Goal: Task Accomplishment & Management: Manage account settings

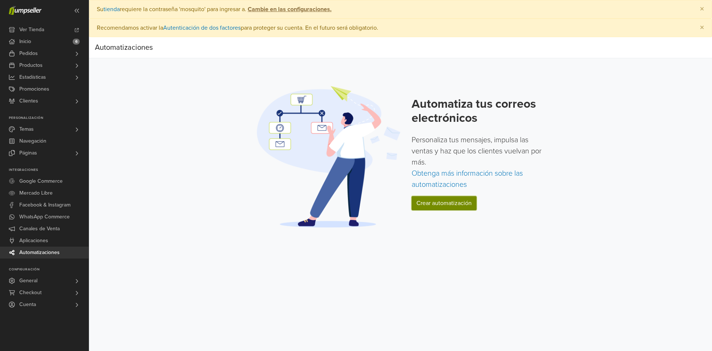
click at [443, 203] on link "Crear automatización" at bounding box center [444, 203] width 65 height 14
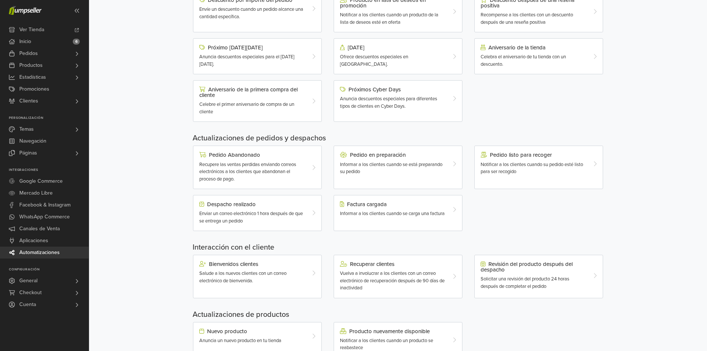
scroll to position [148, 0]
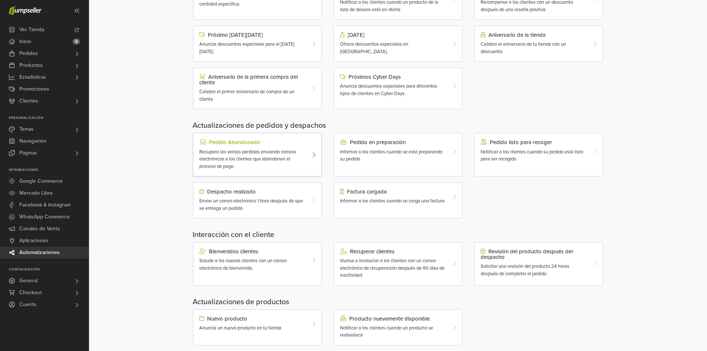
click at [310, 156] on div at bounding box center [315, 154] width 11 height 31
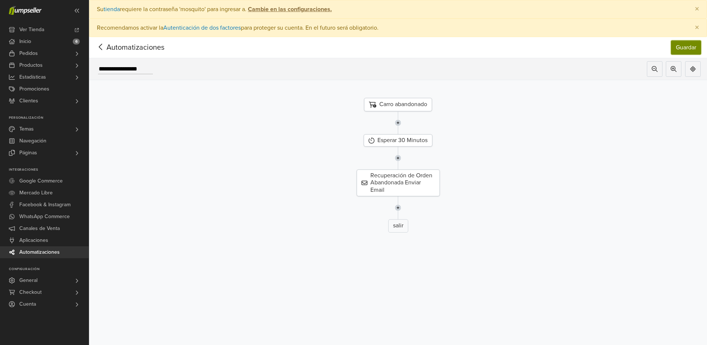
click at [690, 49] on button "Guardar" at bounding box center [686, 47] width 30 height 14
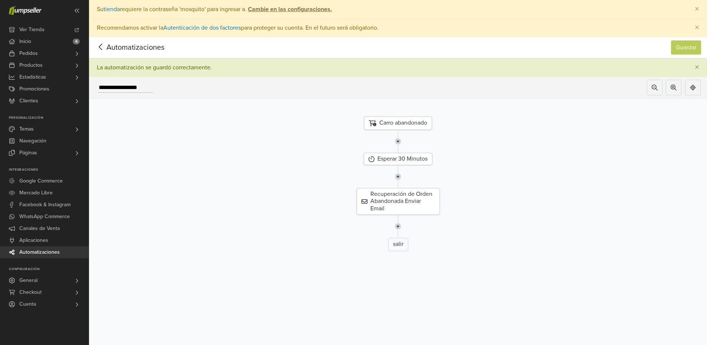
click at [102, 48] on icon at bounding box center [100, 46] width 11 height 9
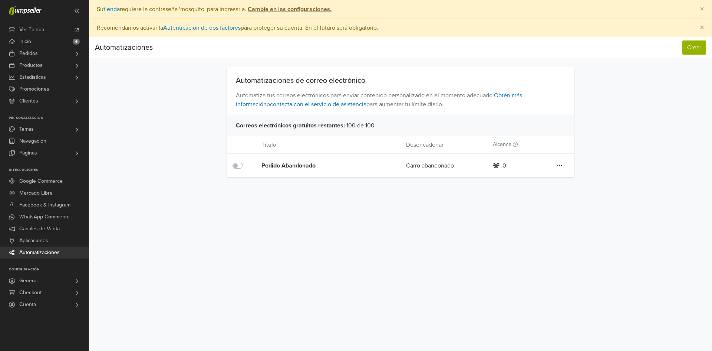
drag, startPoint x: 36, startPoint y: 252, endPoint x: 52, endPoint y: 253, distance: 16.8
click at [36, 252] on span "Automatizaciones" at bounding box center [39, 252] width 40 height 12
click at [561, 165] on icon at bounding box center [559, 165] width 5 height 6
click at [599, 165] on div "Automatizaciones de correo electrónico Automatiza tus correos electrónicos para…" at bounding box center [400, 122] width 423 height 110
click at [120, 47] on div "Automatizaciones" at bounding box center [124, 47] width 58 height 15
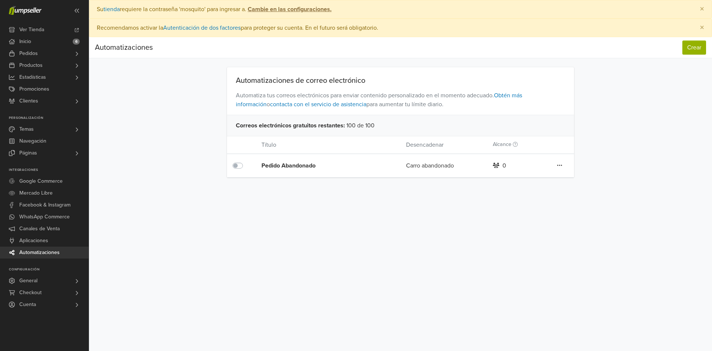
click at [32, 251] on span "Automatizaciones" at bounding box center [39, 252] width 40 height 12
click at [522, 95] on link "Obtén más información" at bounding box center [379, 100] width 286 height 16
click at [560, 167] on icon at bounding box center [559, 165] width 5 height 6
click at [603, 178] on div "Preferencias Suscripción Salir × Su tienda requiere la contraseña 'mosquito' pa…" at bounding box center [400, 175] width 623 height 351
click at [690, 48] on button "Crear" at bounding box center [695, 47] width 24 height 14
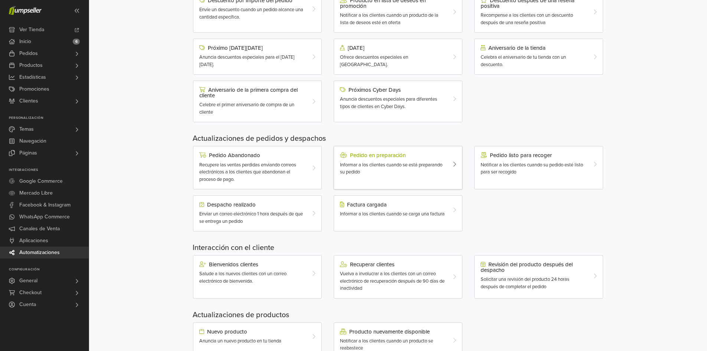
scroll to position [148, 0]
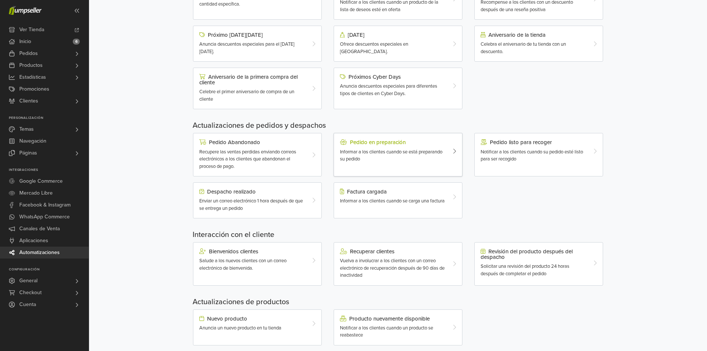
click at [396, 154] on span "Informar a los clientes cuando se está preparando su pedido" at bounding box center [391, 155] width 102 height 13
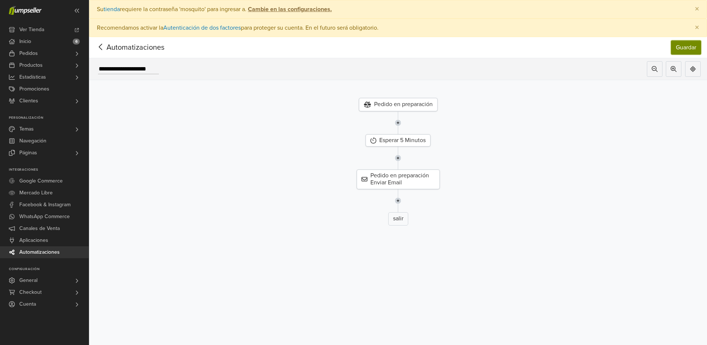
click at [693, 49] on button "Guardar" at bounding box center [686, 47] width 30 height 14
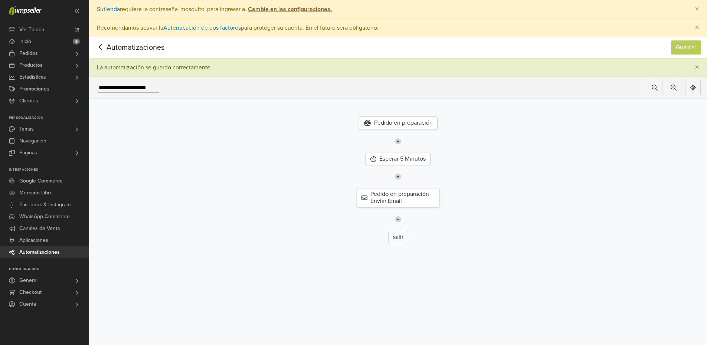
click at [98, 48] on icon at bounding box center [100, 46] width 11 height 9
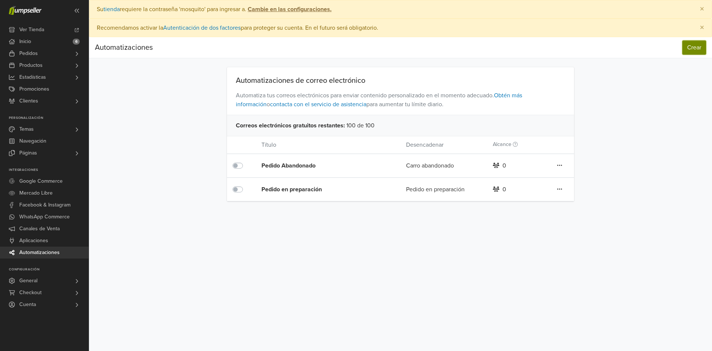
click at [690, 49] on button "Crear" at bounding box center [695, 47] width 24 height 14
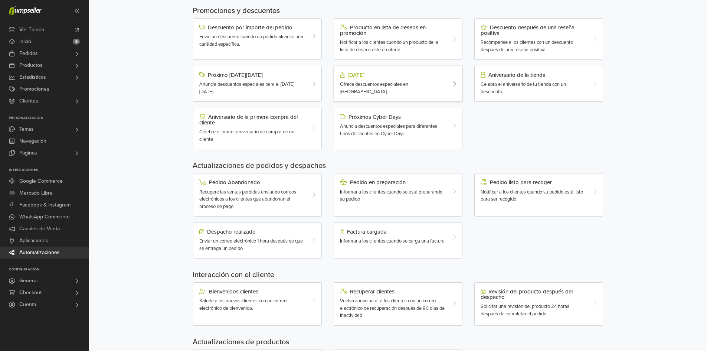
scroll to position [111, 0]
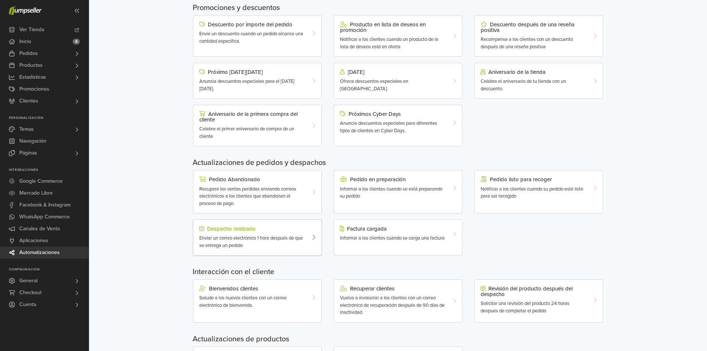
click at [270, 240] on span "Enviar un correo electrónico 1 hora después de que se entrega un pedido" at bounding box center [250, 241] width 103 height 13
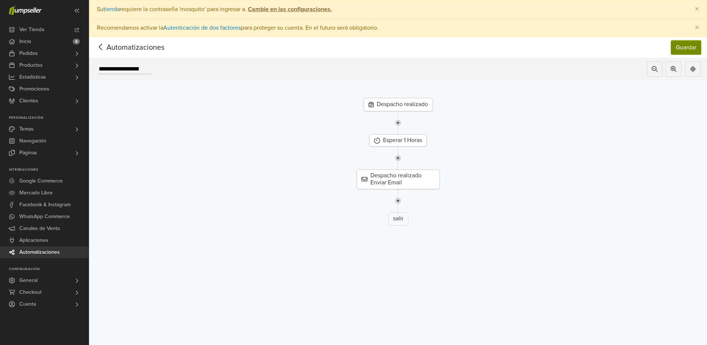
click at [682, 49] on button "Guardar" at bounding box center [686, 47] width 30 height 14
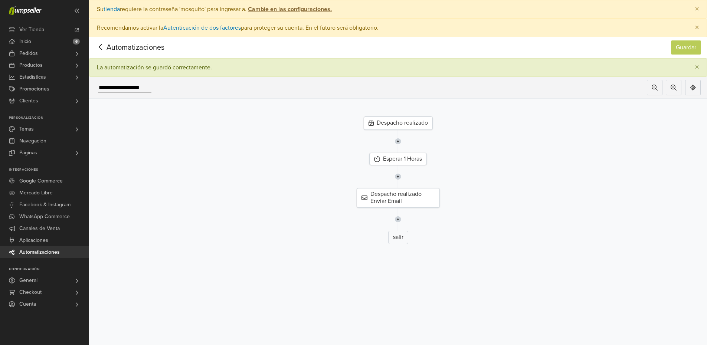
click at [118, 46] on span "Automatizaciones" at bounding box center [124, 47] width 58 height 11
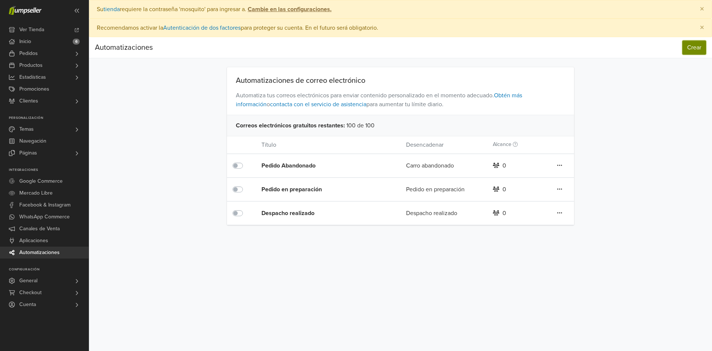
click at [694, 49] on button "Crear" at bounding box center [695, 47] width 24 height 14
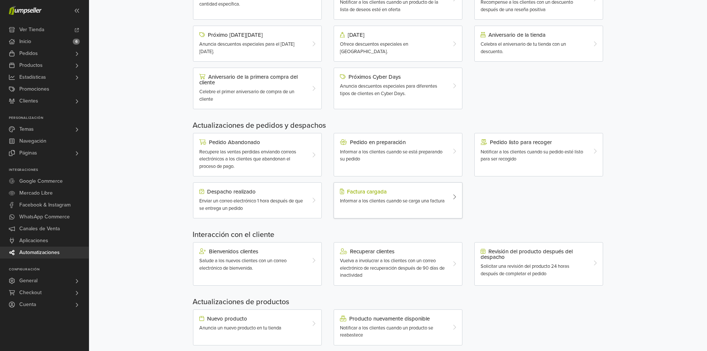
scroll to position [161, 0]
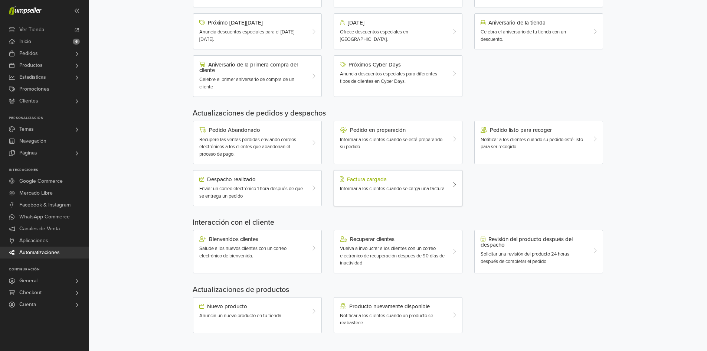
click at [393, 187] on span "Informar a los clientes cuando se carga una factura" at bounding box center [392, 188] width 105 height 6
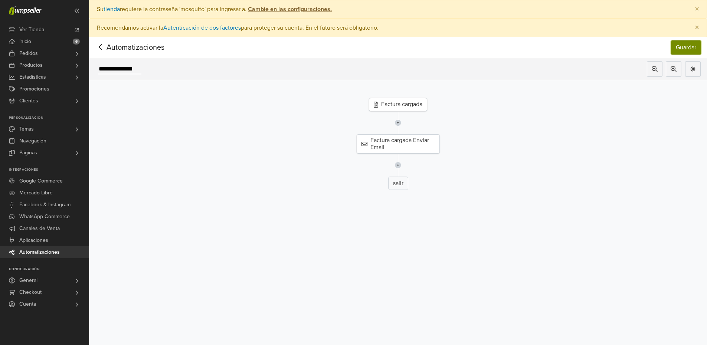
click at [688, 50] on button "Guardar" at bounding box center [686, 47] width 30 height 14
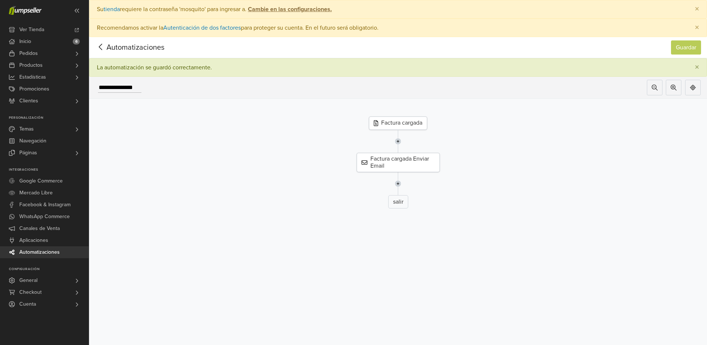
click at [105, 47] on icon at bounding box center [100, 46] width 11 height 9
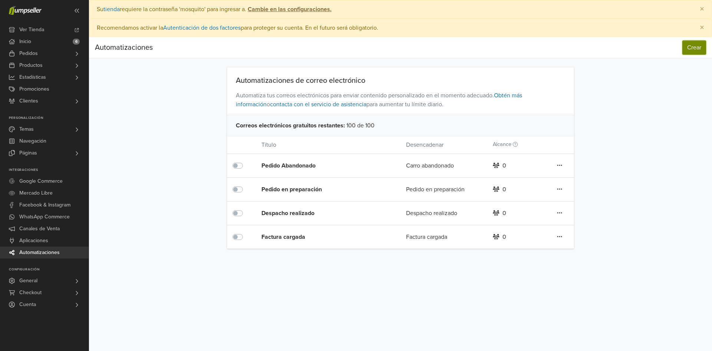
click at [687, 49] on button "Crear" at bounding box center [695, 47] width 24 height 14
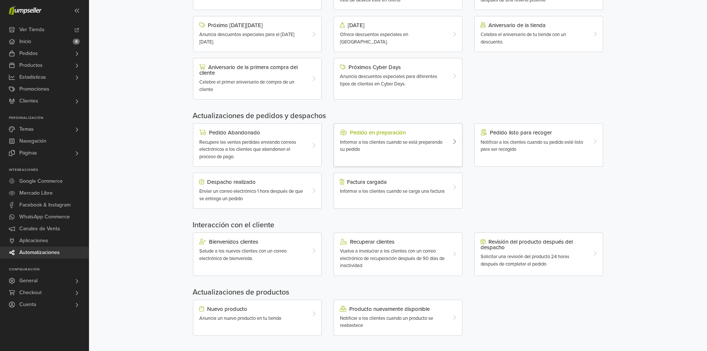
scroll to position [161, 0]
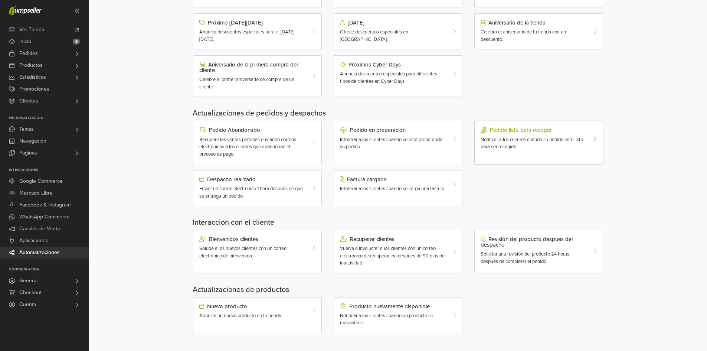
click at [562, 137] on span "Notificar a los clientes cuando su pedido esté listo para ser recogido" at bounding box center [531, 143] width 102 height 13
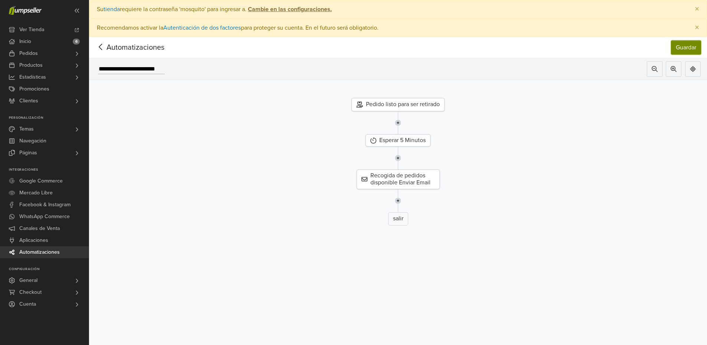
click at [688, 48] on button "Guardar" at bounding box center [686, 47] width 30 height 14
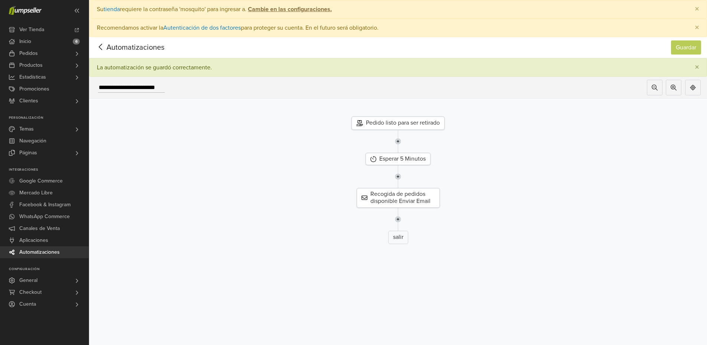
click at [102, 48] on icon at bounding box center [100, 46] width 11 height 9
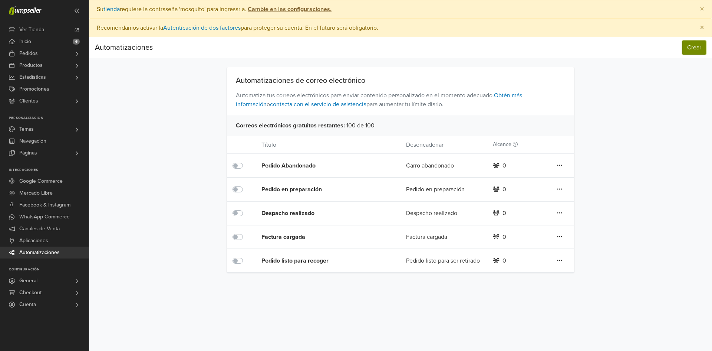
click at [687, 45] on button "Crear" at bounding box center [695, 47] width 24 height 14
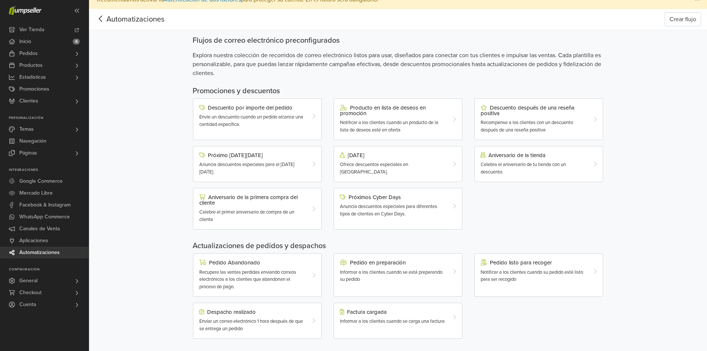
scroll to position [12, 0]
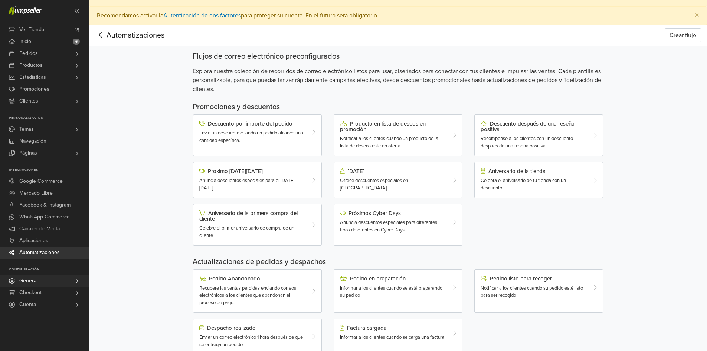
click at [45, 280] on link "General" at bounding box center [44, 281] width 89 height 12
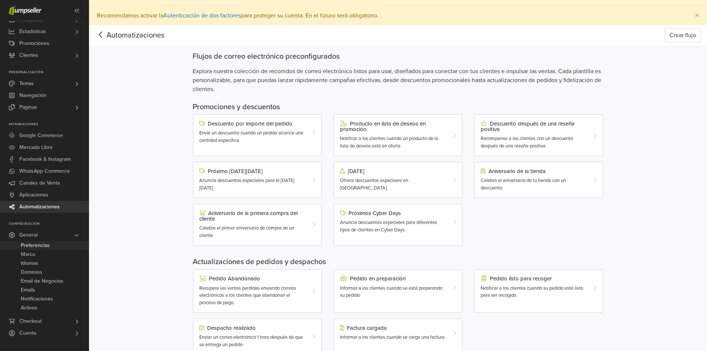
click at [42, 246] on span "Preferencias" at bounding box center [35, 245] width 29 height 9
